Goal: Communication & Community: Answer question/provide support

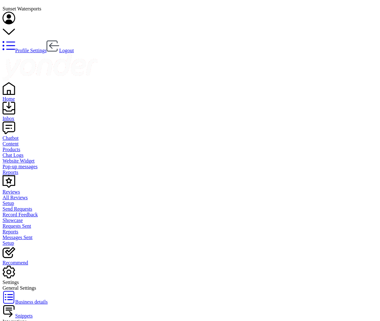
type textarea "h"
type textarea "w"
type textarea "hi there"
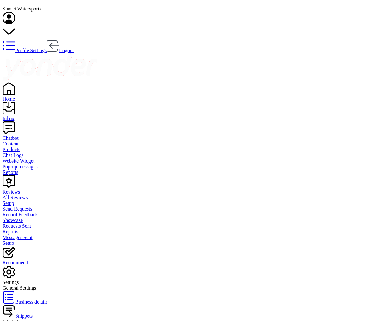
type textarea "what trip are you all looking at?"
type textarea "p"
type textarea "All of our trips are family friendly!"
